Goal: Find specific page/section: Find specific page/section

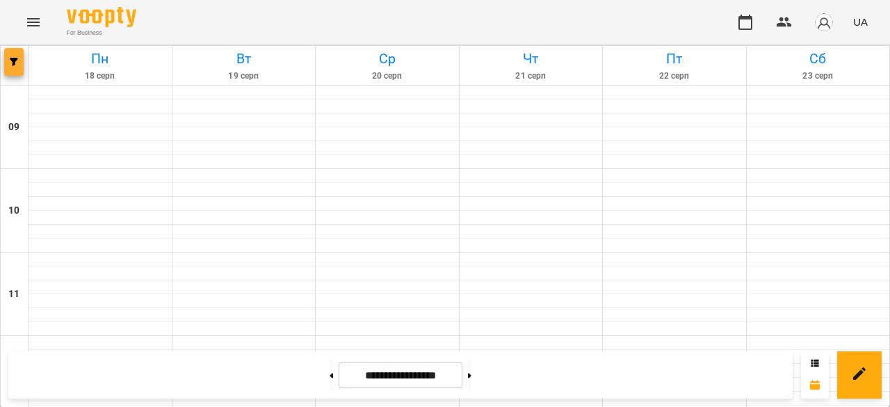
click at [15, 65] on icon "button" at bounding box center [14, 62] width 8 height 8
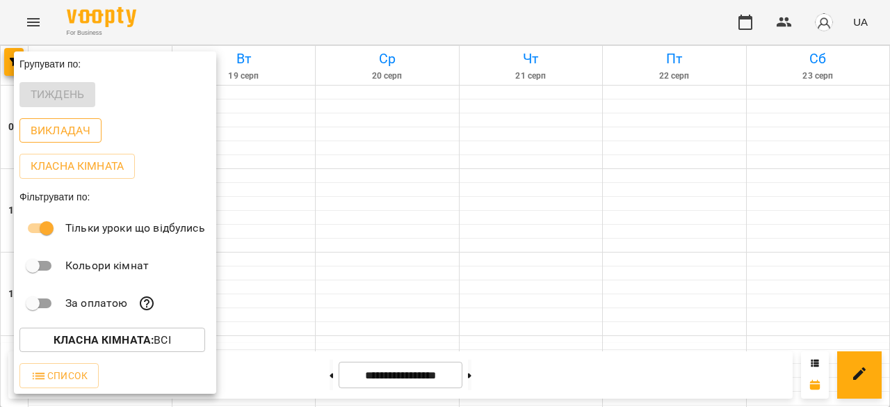
click at [54, 130] on p "Викладач" at bounding box center [61, 130] width 60 height 17
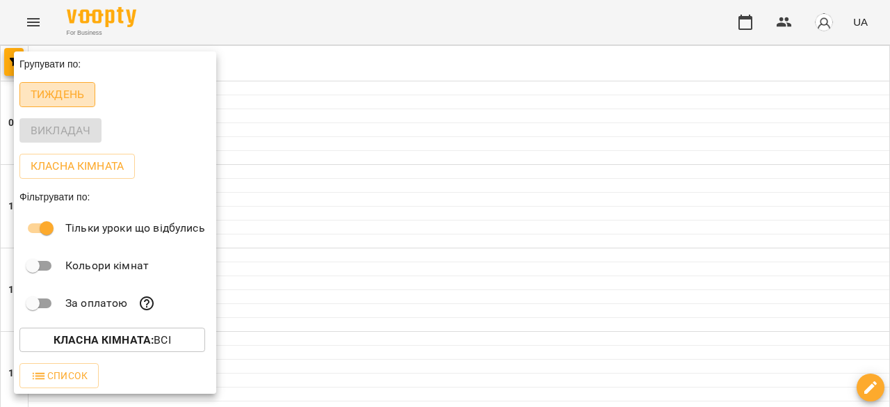
click at [63, 99] on p "Тиждень" at bounding box center [58, 94] width 54 height 17
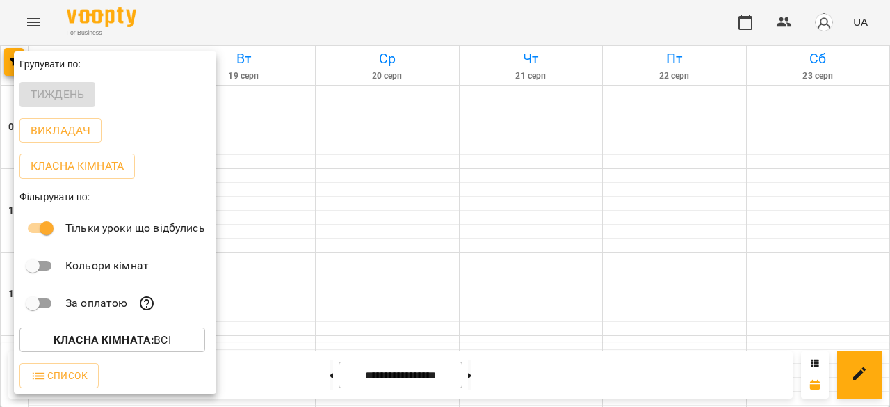
click at [315, 157] on div at bounding box center [445, 203] width 890 height 407
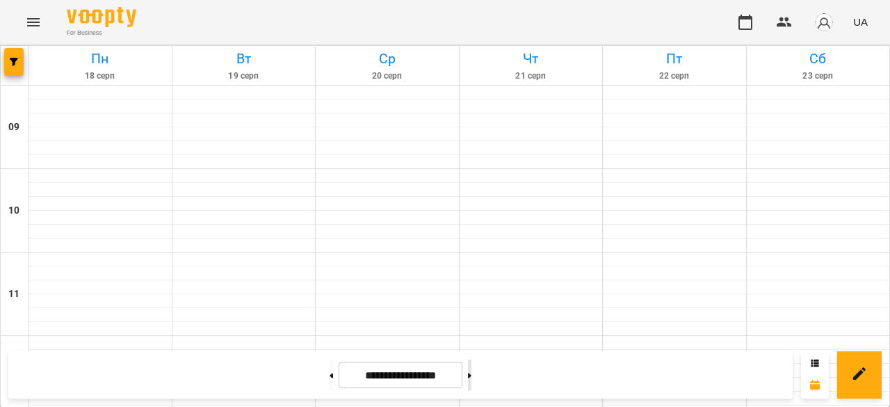
click at [472, 372] on button at bounding box center [469, 375] width 3 height 31
click at [330, 371] on button at bounding box center [331, 375] width 3 height 31
type input "**********"
click at [79, 176] on div at bounding box center [100, 176] width 143 height 14
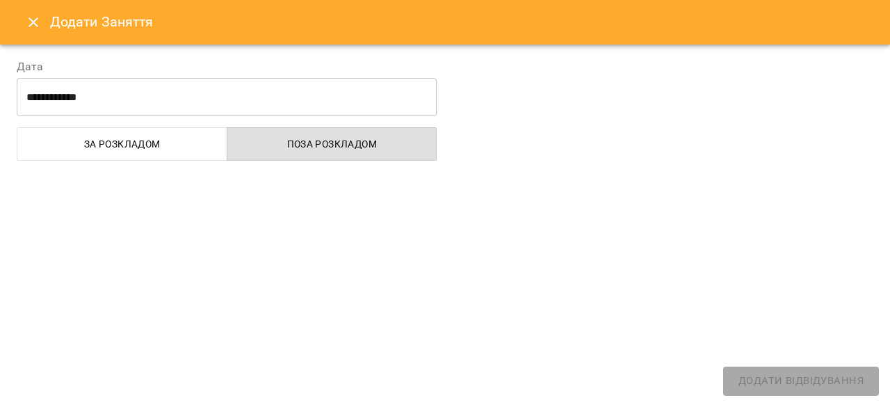
select select "**********"
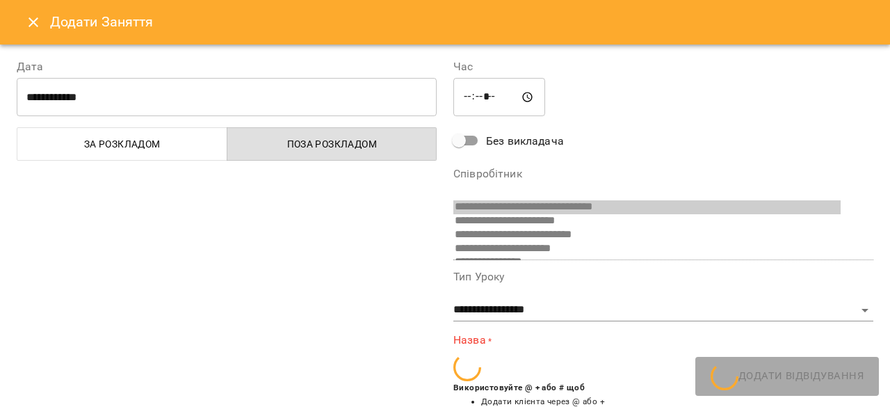
scroll to position [8, 0]
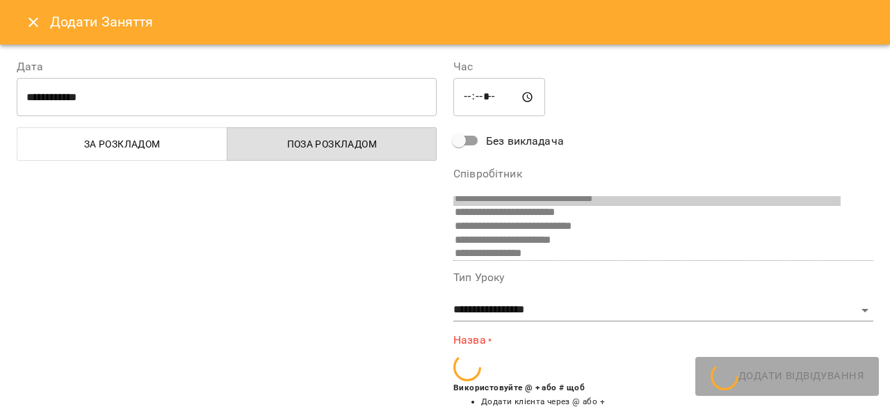
click at [32, 26] on icon "Close" at bounding box center [33, 22] width 17 height 17
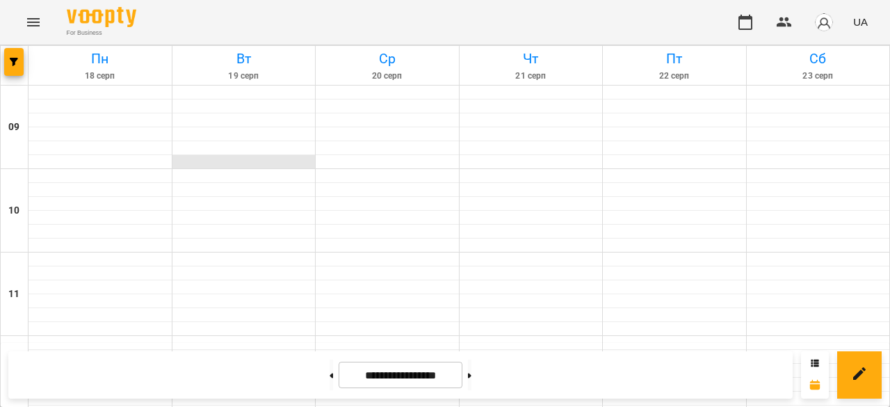
scroll to position [0, 0]
click at [19, 29] on button "Menu" at bounding box center [33, 22] width 33 height 33
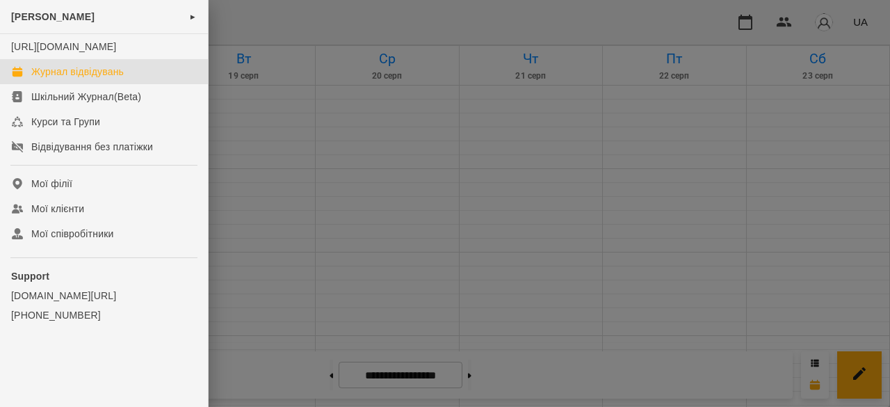
click at [111, 79] on div "Журнал відвідувань" at bounding box center [77, 72] width 93 height 14
